Goal: Transaction & Acquisition: Purchase product/service

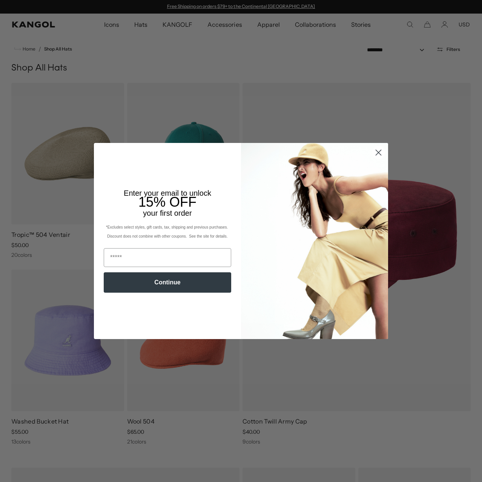
click at [373, 154] on circle "Close dialog" at bounding box center [378, 152] width 12 height 12
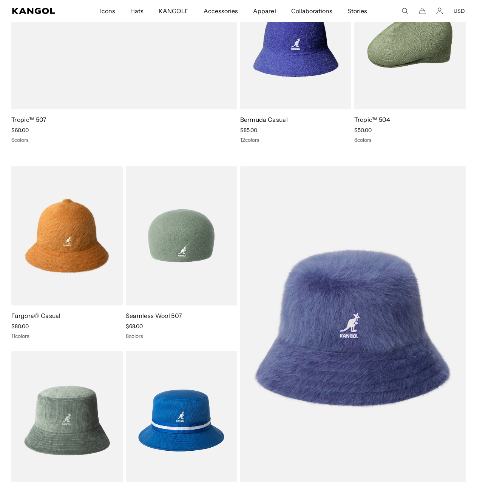
scroll to position [0, 155]
click at [182, 266] on img at bounding box center [181, 236] width 111 height 140
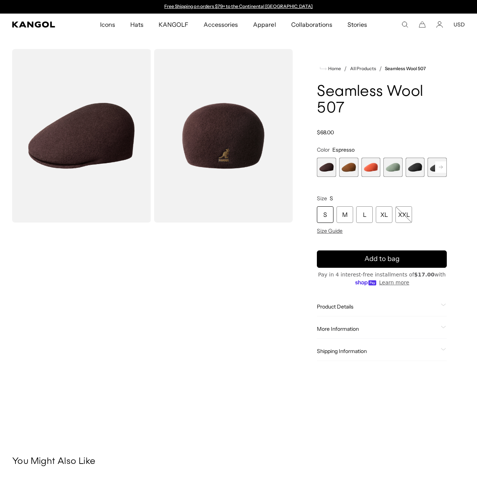
click at [439, 164] on rect at bounding box center [440, 166] width 11 height 11
click at [439, 164] on div "Previous Next Espresso Variant sold out or unavailable Rustic Caramel Variant s…" at bounding box center [382, 167] width 130 height 19
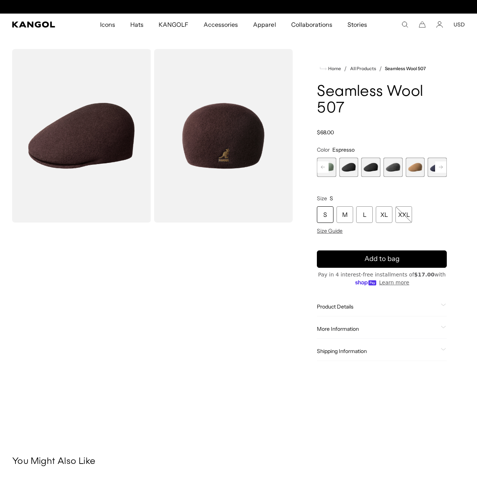
scroll to position [0, 155]
click at [439, 164] on span "9 of 9" at bounding box center [436, 167] width 19 height 19
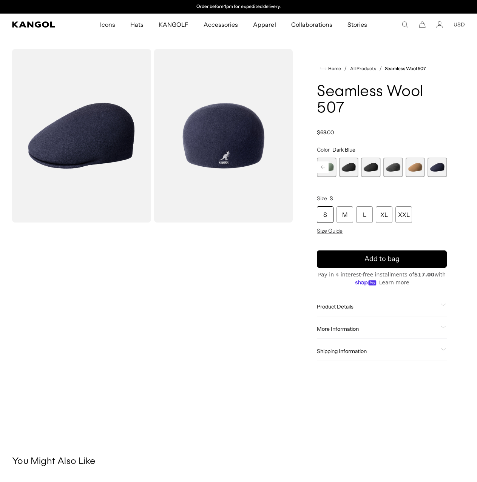
click at [381, 165] on div "Espresso Variant sold out or unavailable Rustic Caramel Variant sold out or una…" at bounding box center [382, 167] width 130 height 19
click at [393, 168] on span "7 of 9" at bounding box center [392, 167] width 19 height 19
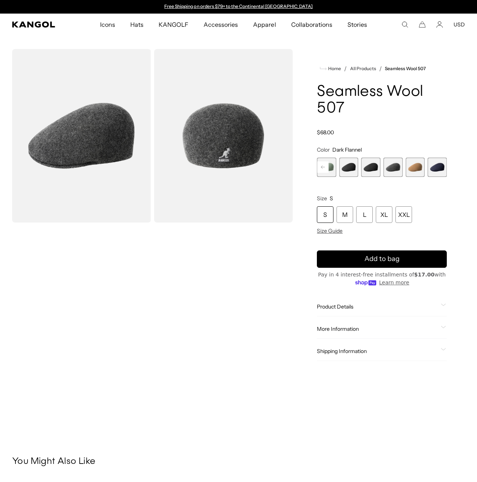
click at [347, 168] on span "5 of 9" at bounding box center [348, 167] width 19 height 19
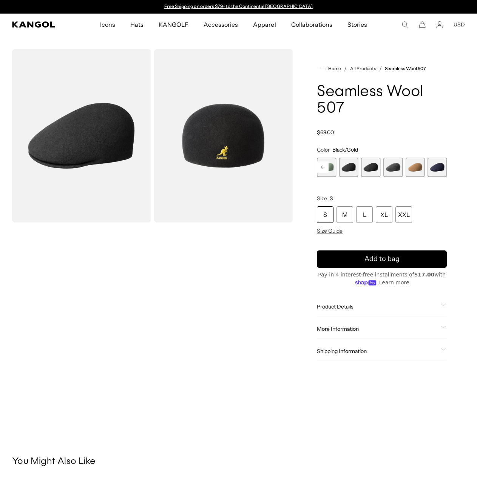
click at [333, 167] on span "4 of 9" at bounding box center [326, 167] width 19 height 19
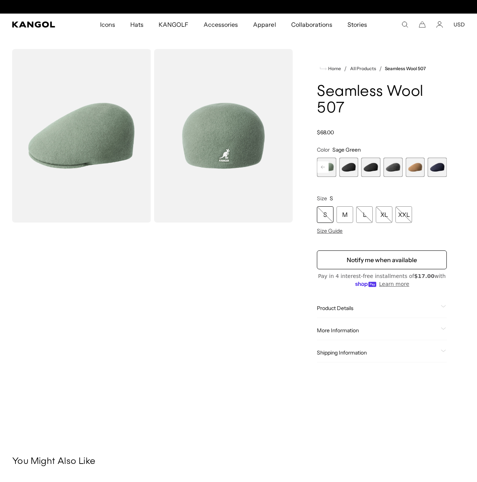
scroll to position [0, 155]
click at [325, 167] on rect at bounding box center [322, 166] width 11 height 11
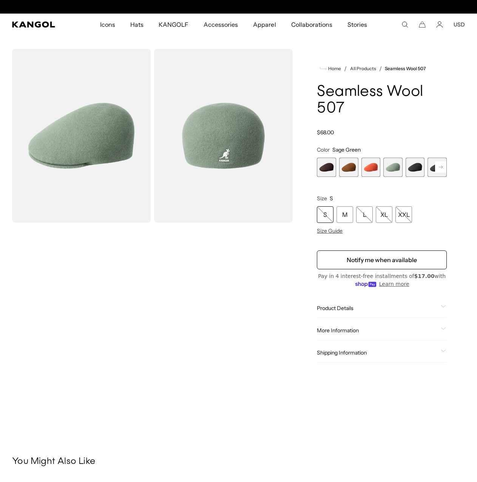
scroll to position [0, 0]
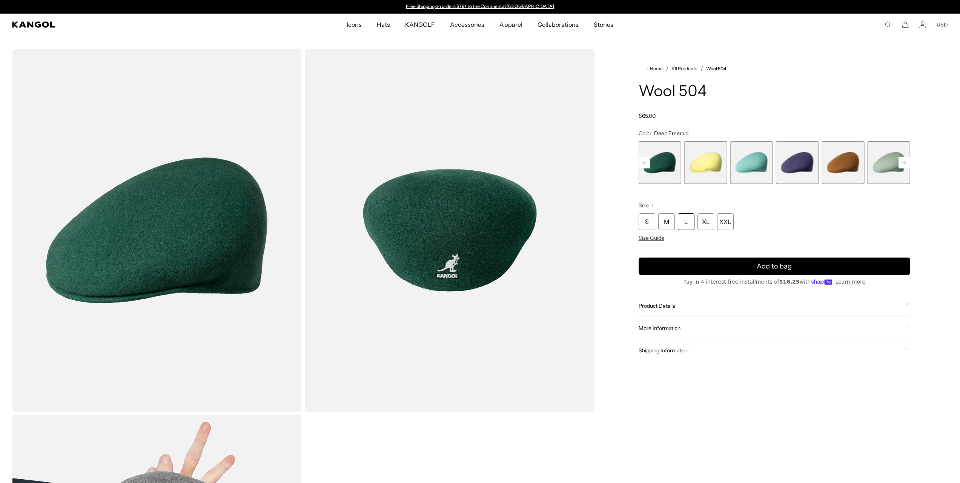
click at [455, 227] on img "Gallery Viewer" at bounding box center [450, 230] width 290 height 362
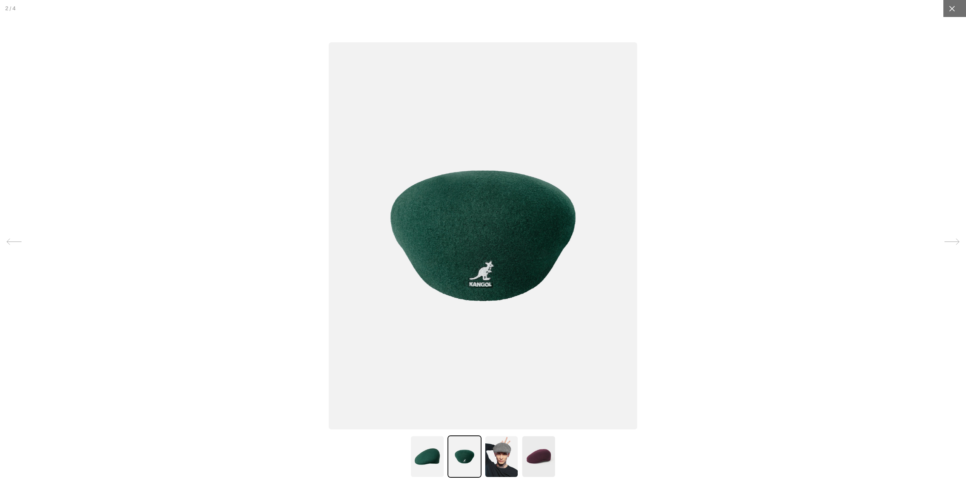
click at [948, 8] on icon at bounding box center [952, 9] width 8 height 8
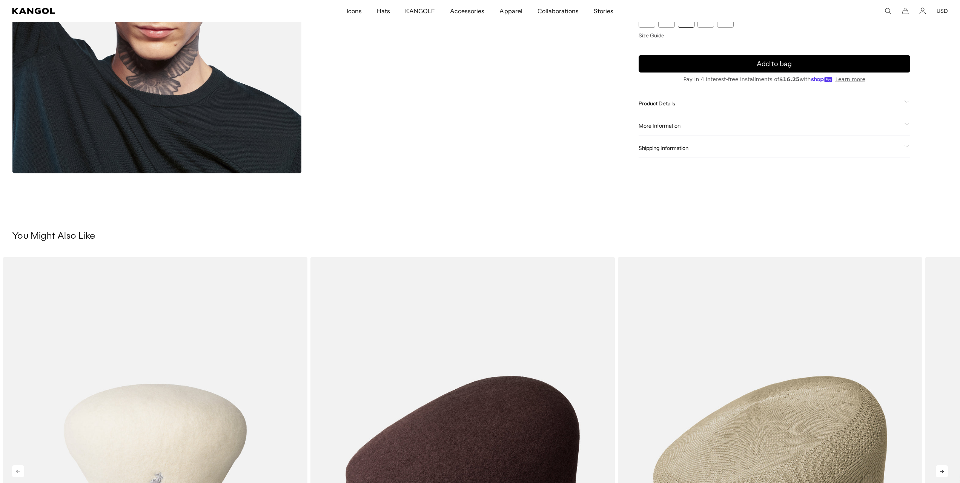
scroll to position [830, 0]
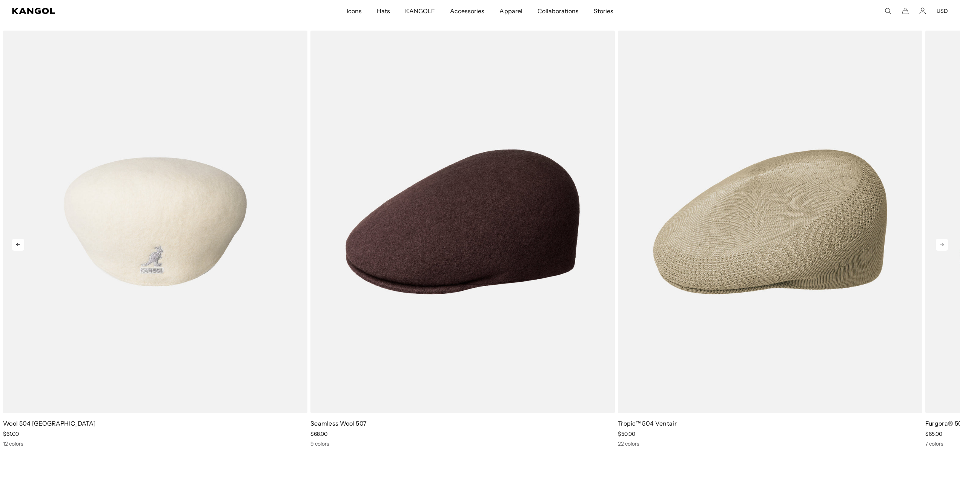
click at [167, 269] on img "1 of 5" at bounding box center [155, 222] width 304 height 382
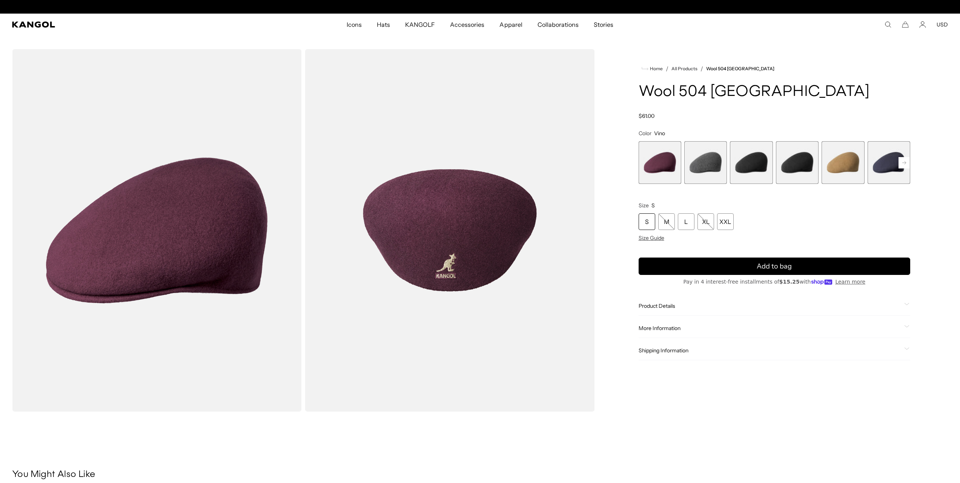
scroll to position [0, 155]
click at [901, 164] on rect at bounding box center [904, 162] width 11 height 11
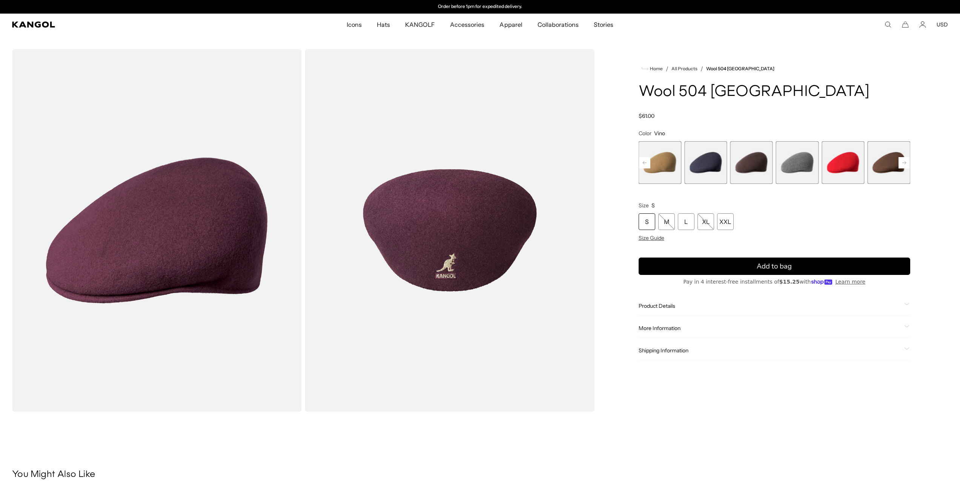
click at [901, 164] on rect at bounding box center [904, 162] width 11 height 11
click at [901, 164] on div "Previous Next Vino Variant sold out or unavailable Dark Flannel Variant sold ou…" at bounding box center [775, 162] width 272 height 43
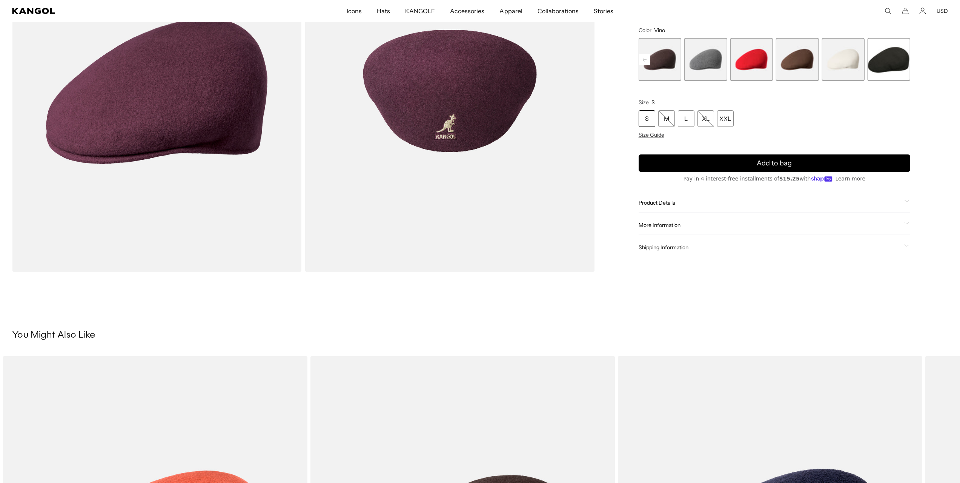
scroll to position [0, 0]
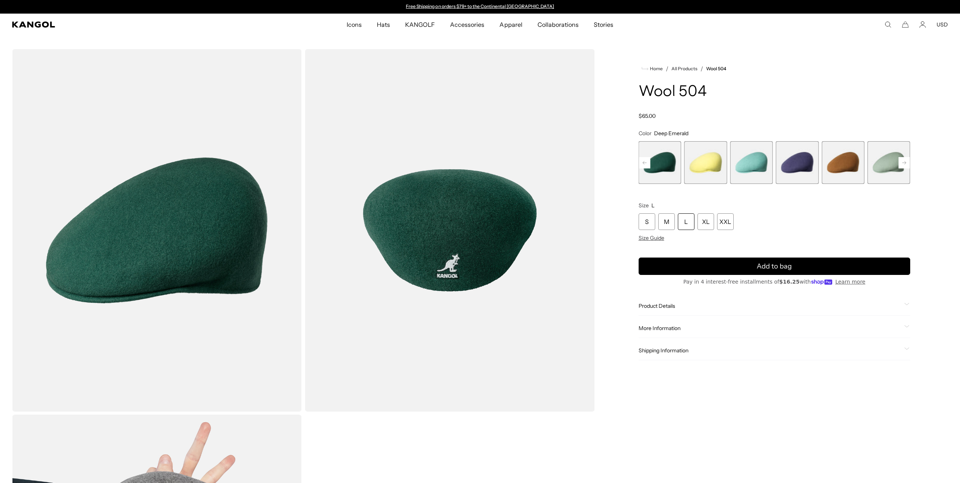
click at [707, 166] on span "3 of 21" at bounding box center [705, 162] width 43 height 43
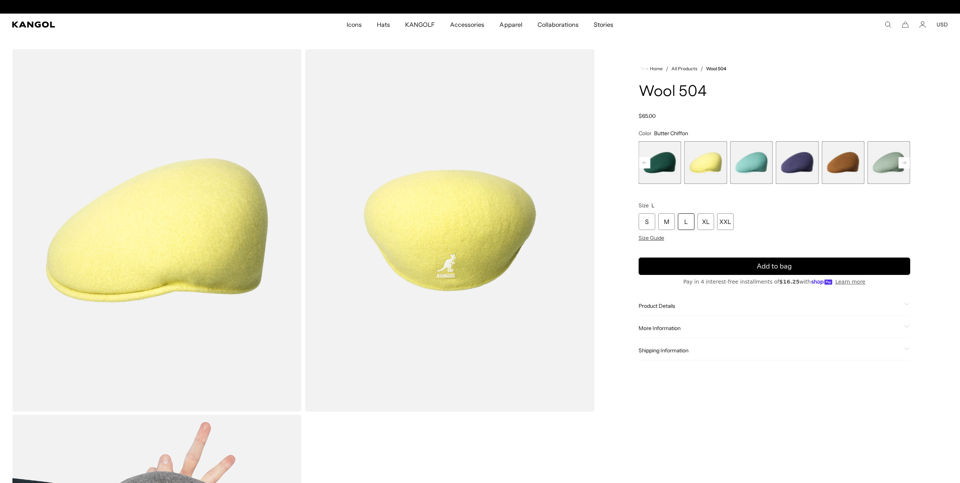
scroll to position [0, 155]
click at [670, 167] on span "2 of 21" at bounding box center [660, 162] width 43 height 43
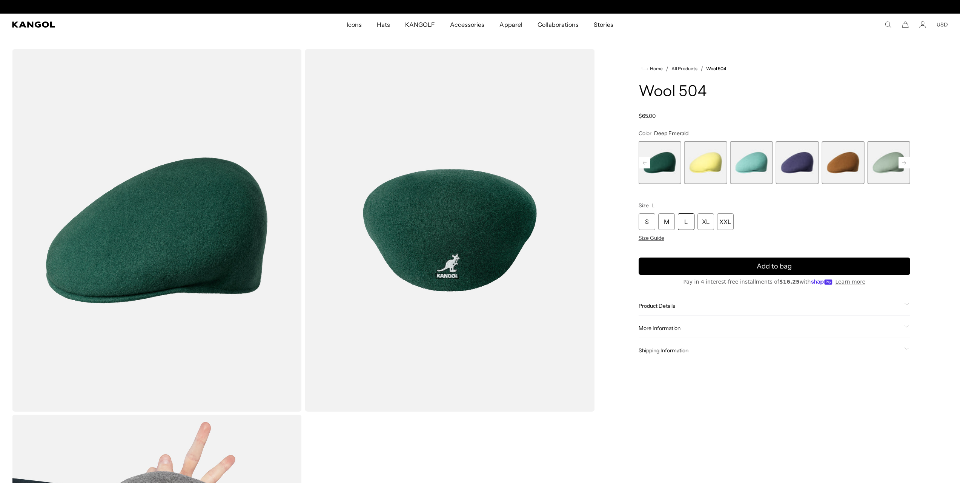
scroll to position [0, 155]
click at [678, 309] on span "Product Details" at bounding box center [770, 305] width 263 height 7
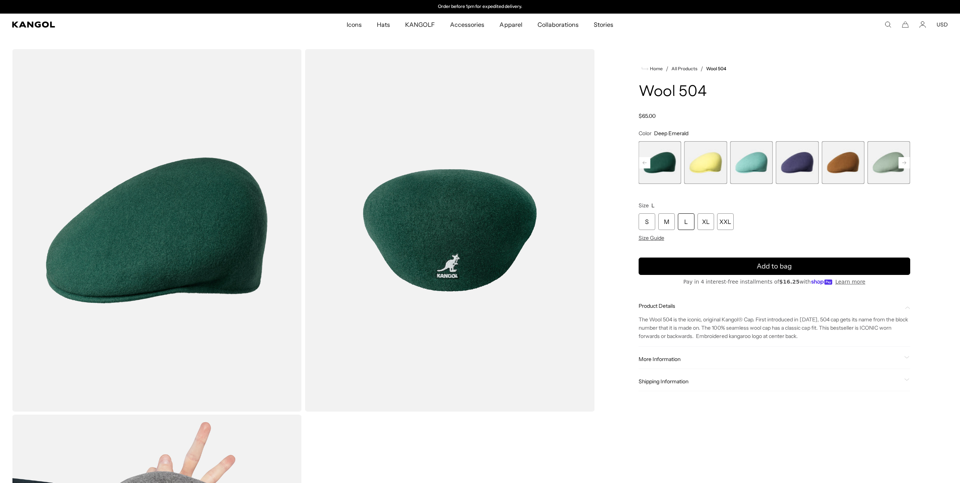
click at [678, 309] on span "Product Details" at bounding box center [770, 305] width 263 height 7
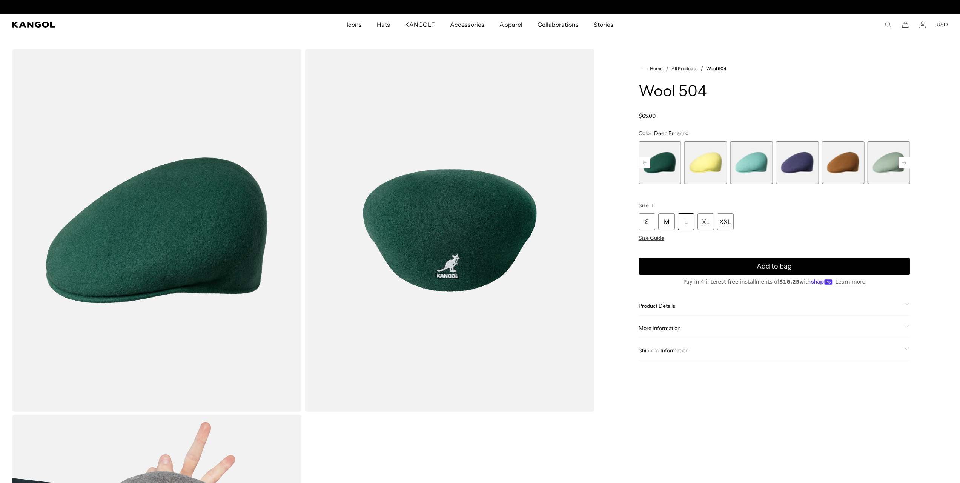
scroll to position [0, 0]
